Goal: Entertainment & Leisure: Consume media (video, audio)

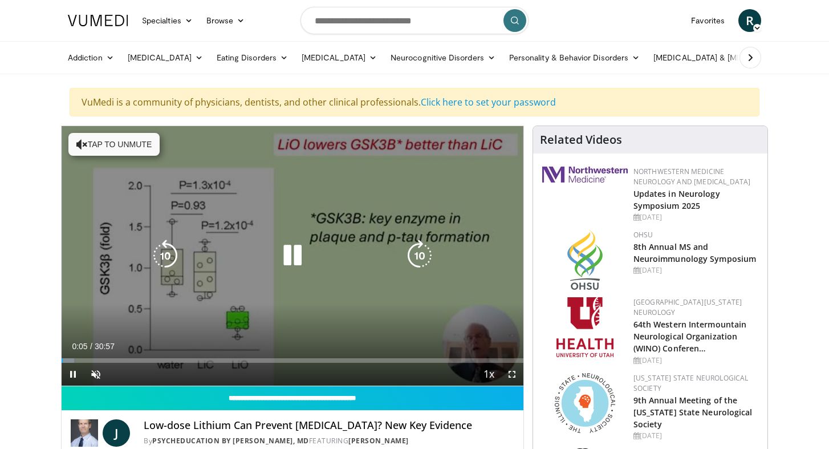
click at [129, 141] on button "Tap to unmute" at bounding box center [113, 144] width 91 height 23
